Goal: Find specific page/section: Find specific page/section

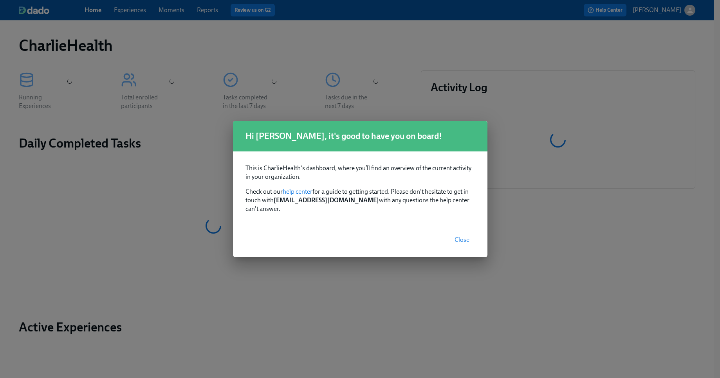
click at [459, 236] on span "Close" at bounding box center [462, 240] width 15 height 8
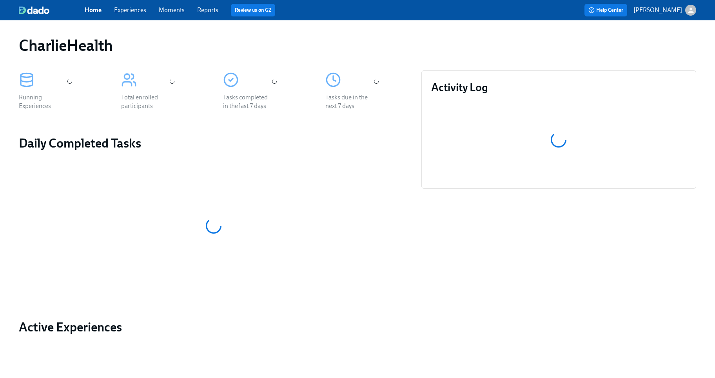
click at [132, 9] on link "Experiences" at bounding box center [130, 9] width 32 height 7
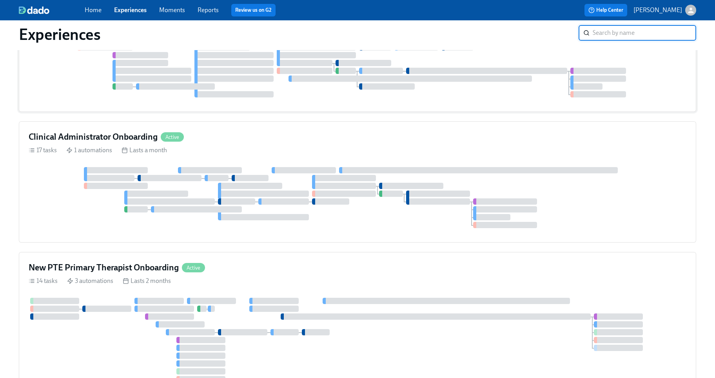
scroll to position [316, 0]
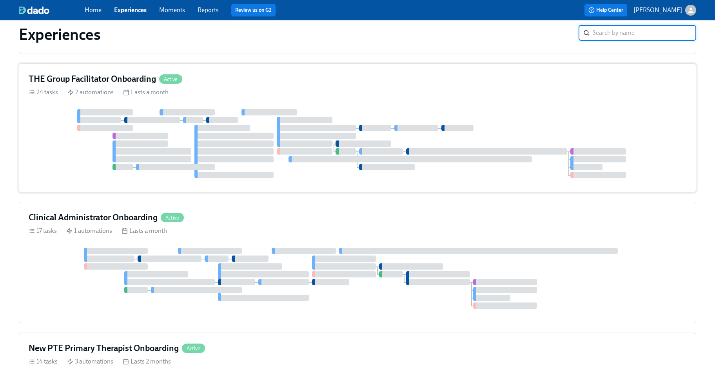
click at [351, 101] on div "THE Group Facilitator Onboarding Active 24 tasks 2 automations Lasts a month" at bounding box center [357, 127] width 677 height 129
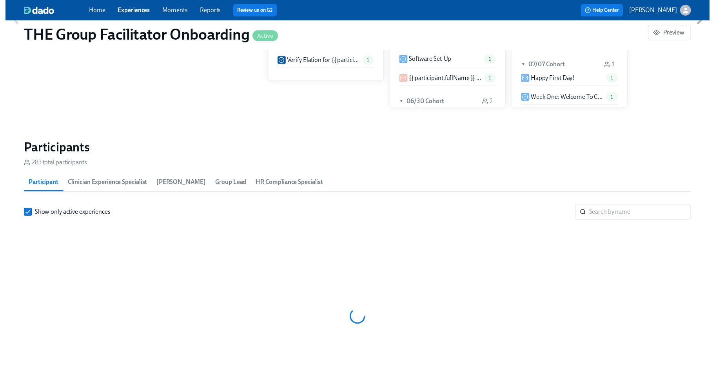
scroll to position [623, 0]
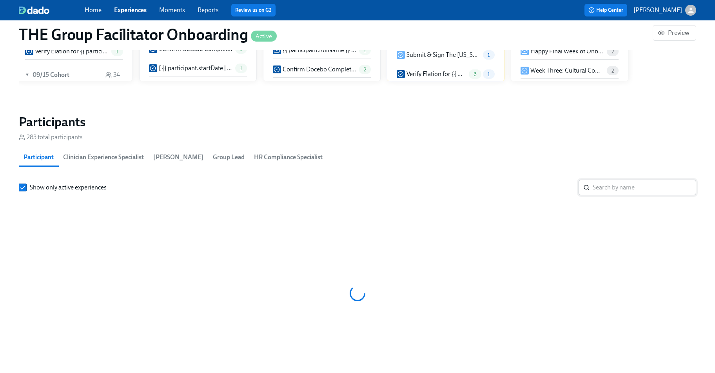
click at [627, 188] on input "search" at bounding box center [643, 187] width 103 height 16
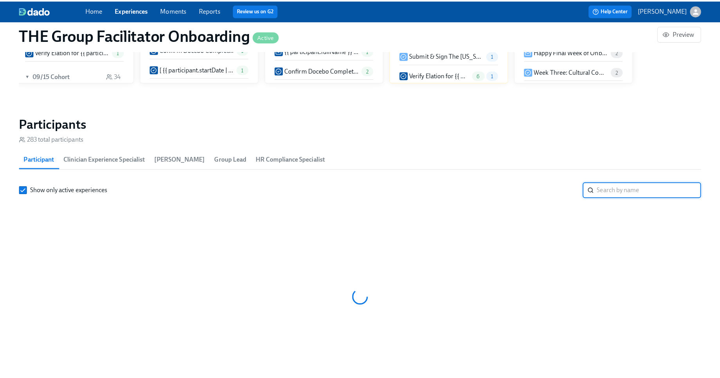
scroll to position [0, 10272]
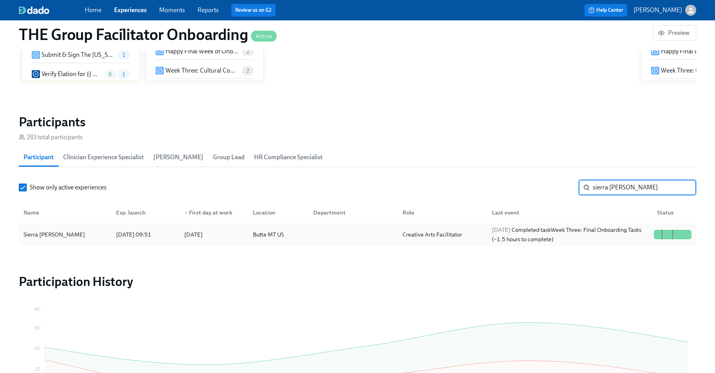
type input "sierra [PERSON_NAME]"
click at [80, 239] on div "Sierra [PERSON_NAME]" at bounding box center [64, 234] width 89 height 16
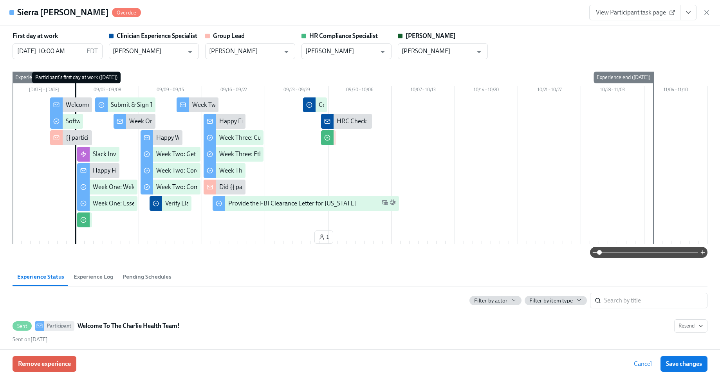
click at [690, 12] on icon "View task page" at bounding box center [689, 13] width 4 height 2
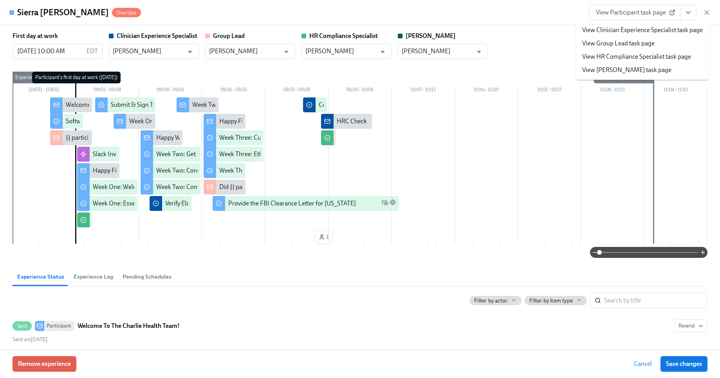
click at [660, 14] on span "View Participant task page" at bounding box center [635, 13] width 78 height 8
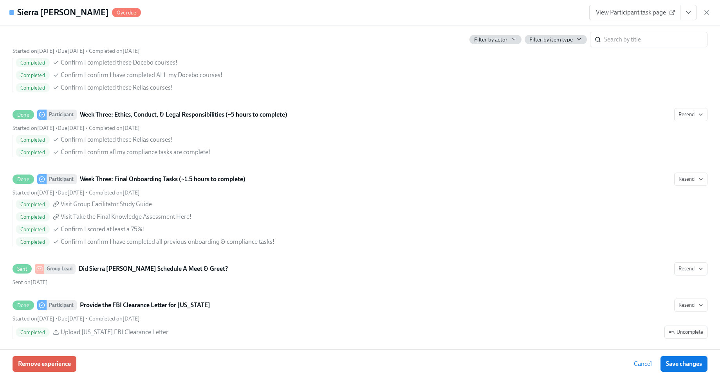
scroll to position [1377, 0]
